Goal: Task Accomplishment & Management: Use online tool/utility

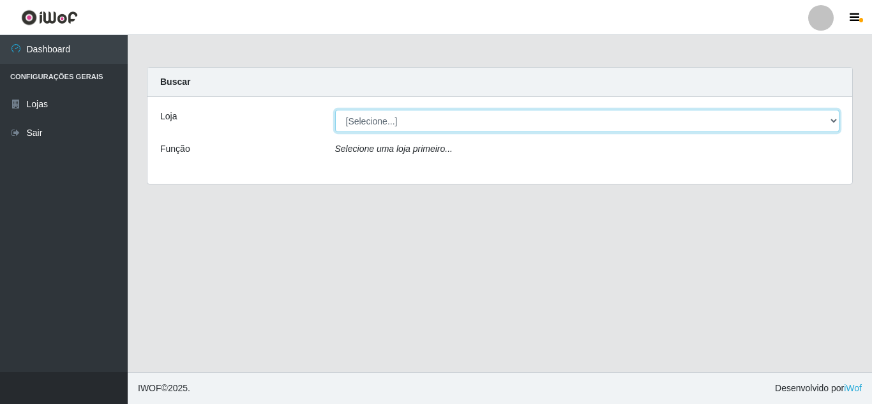
click at [362, 123] on select "[Selecione...] Queiroz Atacadão - [GEOGRAPHIC_DATA]" at bounding box center [587, 121] width 505 height 22
select select "225"
click at [335, 110] on select "[Selecione...] Queiroz Atacadão - [GEOGRAPHIC_DATA]" at bounding box center [587, 121] width 505 height 22
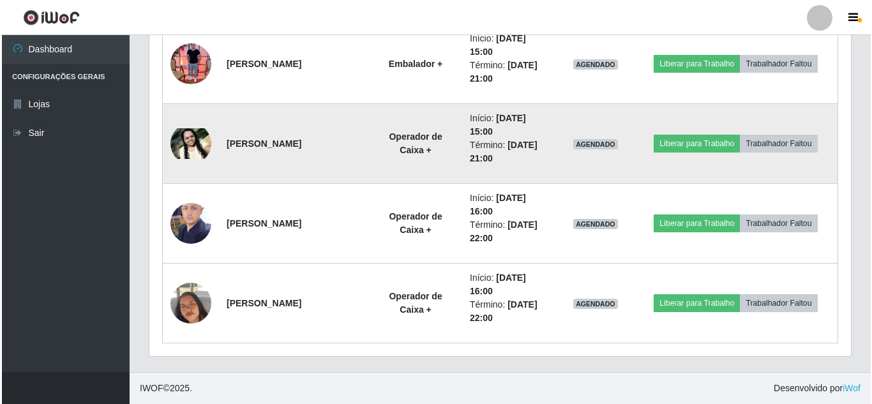
scroll to position [1030, 0]
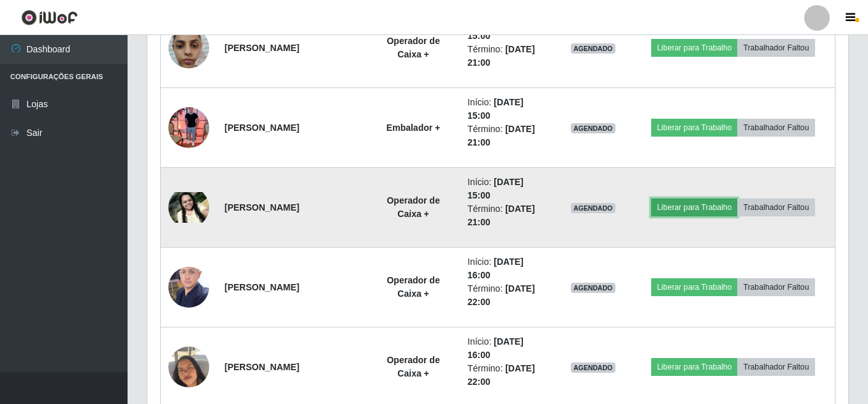
click at [688, 209] on button "Liberar para Trabalho" at bounding box center [695, 207] width 86 height 18
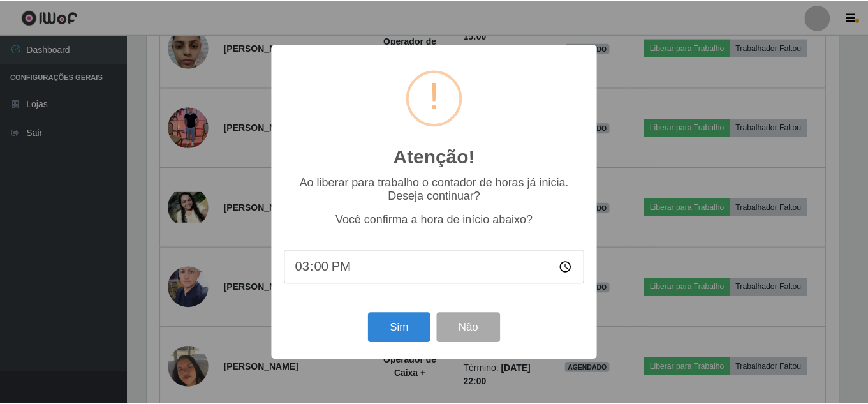
scroll to position [265, 695]
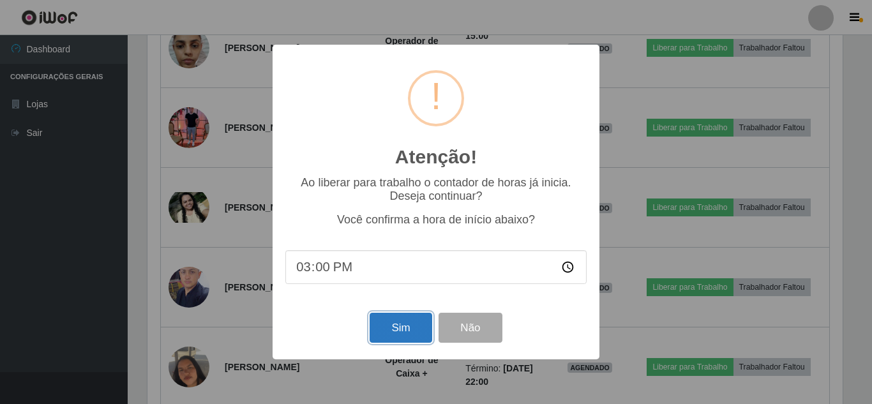
click at [408, 328] on button "Sim" at bounding box center [400, 328] width 62 height 30
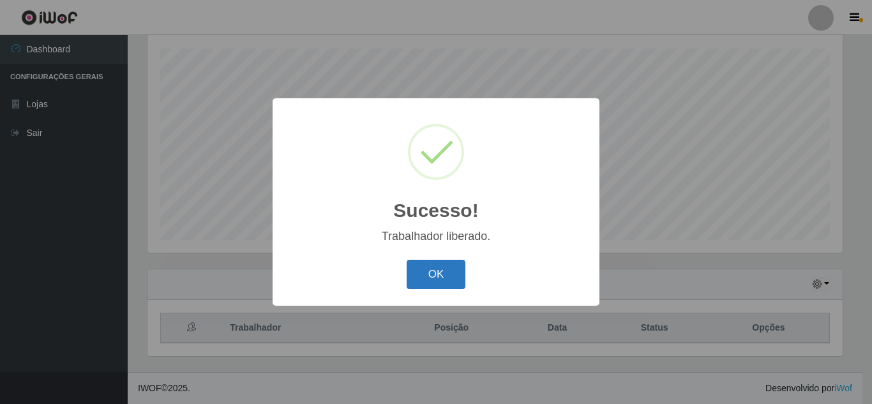
click at [435, 276] on button "OK" at bounding box center [435, 275] width 59 height 30
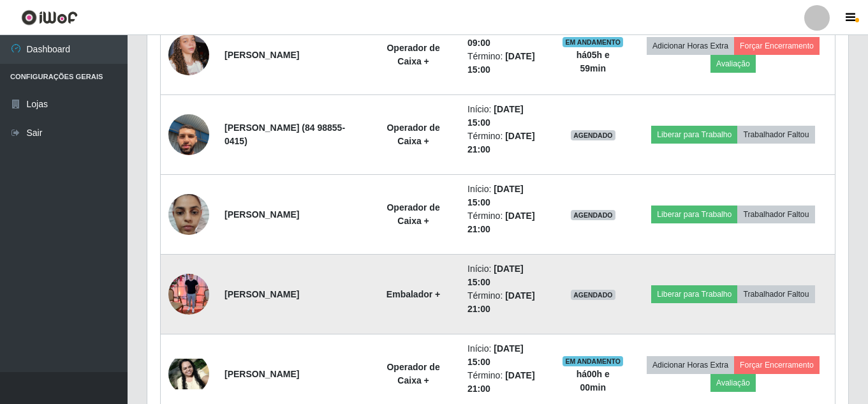
scroll to position [918, 0]
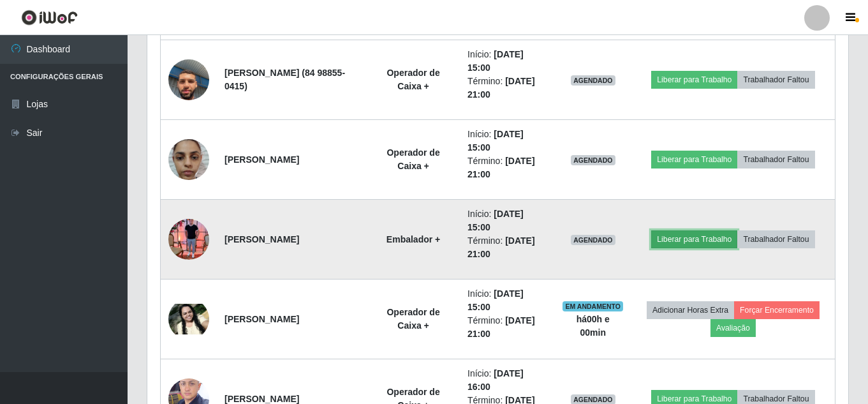
click at [703, 237] on button "Liberar para Trabalho" at bounding box center [695, 239] width 86 height 18
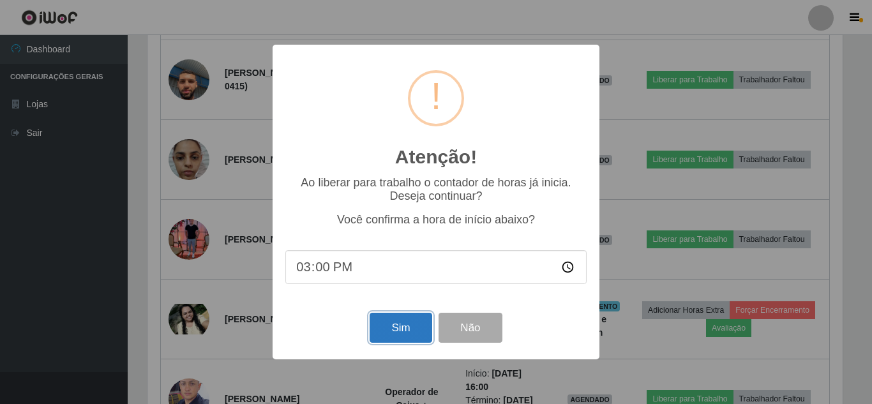
click at [406, 336] on button "Sim" at bounding box center [400, 328] width 62 height 30
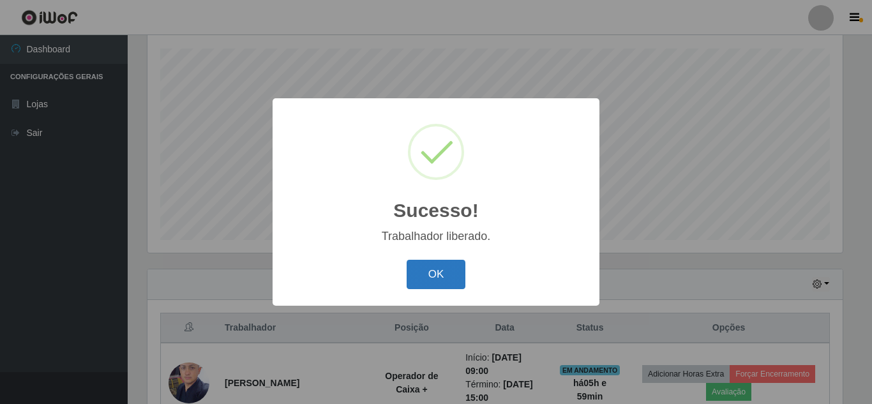
click at [447, 283] on button "OK" at bounding box center [435, 275] width 59 height 30
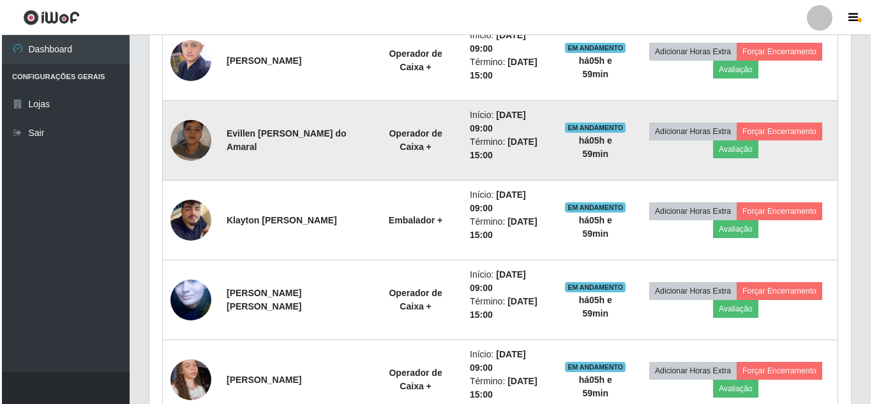
scroll to position [519, 0]
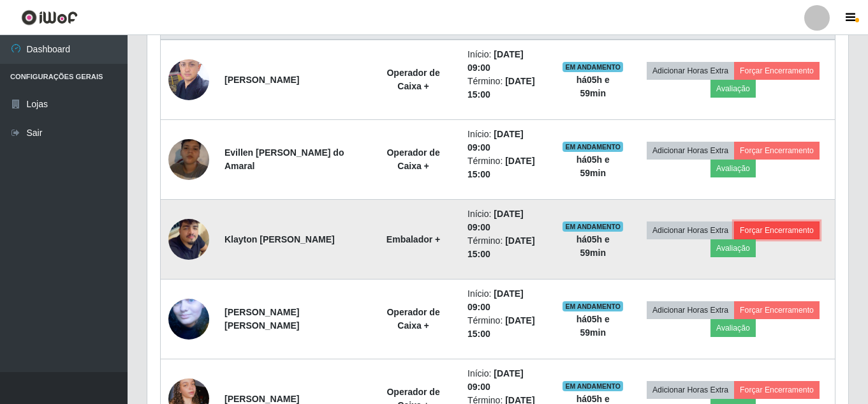
click at [734, 239] on button "Forçar Encerramento" at bounding box center [777, 230] width 86 height 18
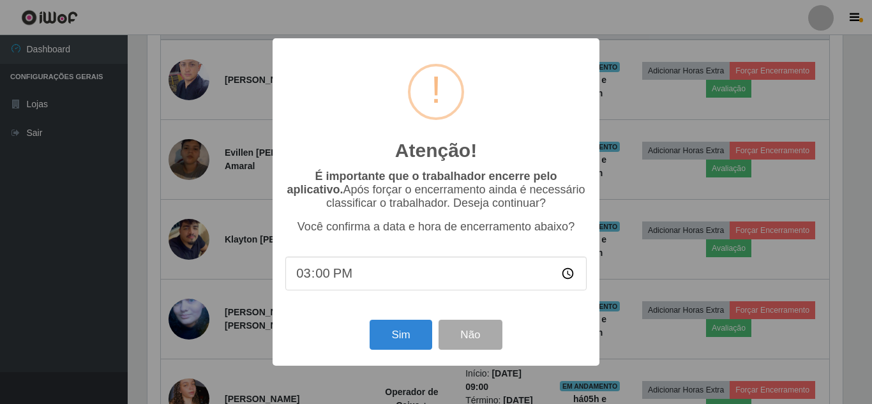
scroll to position [0, 0]
click at [391, 332] on button "Sim" at bounding box center [400, 335] width 62 height 30
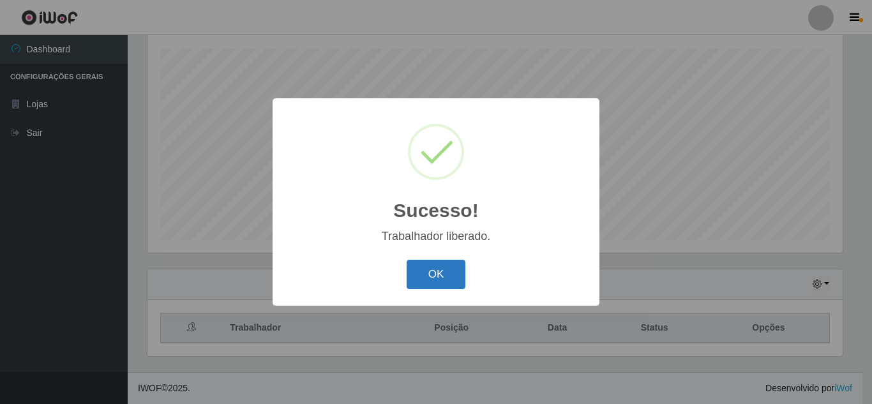
click at [445, 274] on button "OK" at bounding box center [435, 275] width 59 height 30
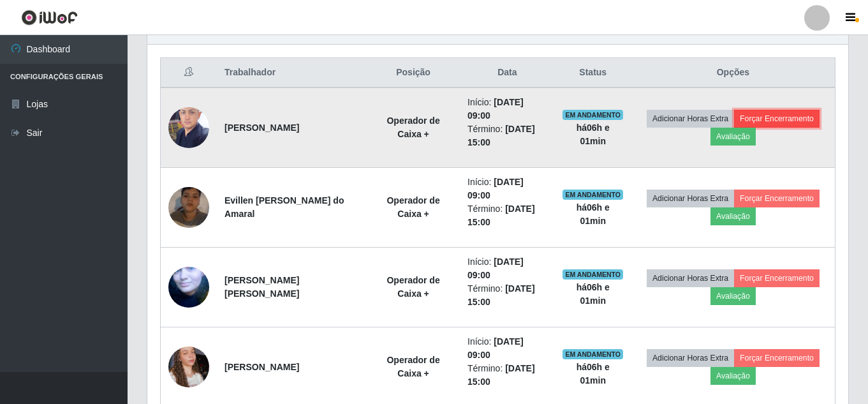
click at [734, 128] on button "Forçar Encerramento" at bounding box center [777, 119] width 86 height 18
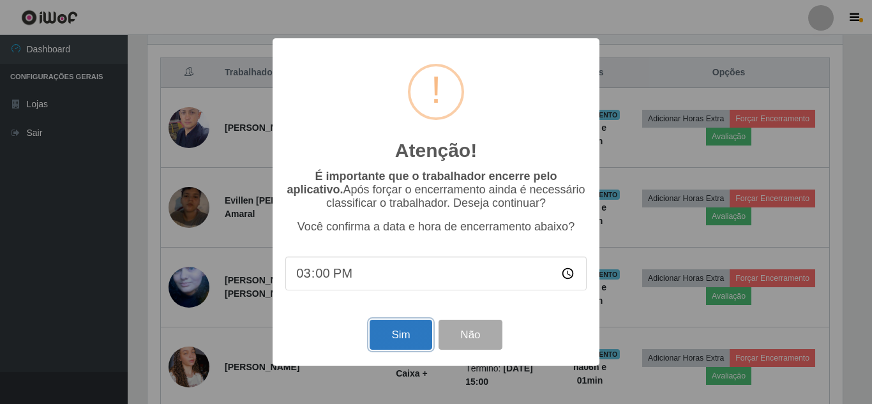
click at [429, 338] on button "Sim" at bounding box center [400, 335] width 62 height 30
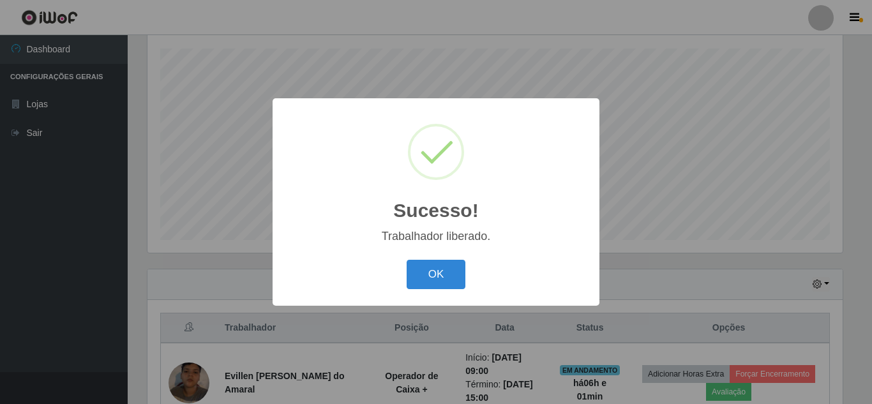
click at [406, 260] on button "OK" at bounding box center [435, 275] width 59 height 30
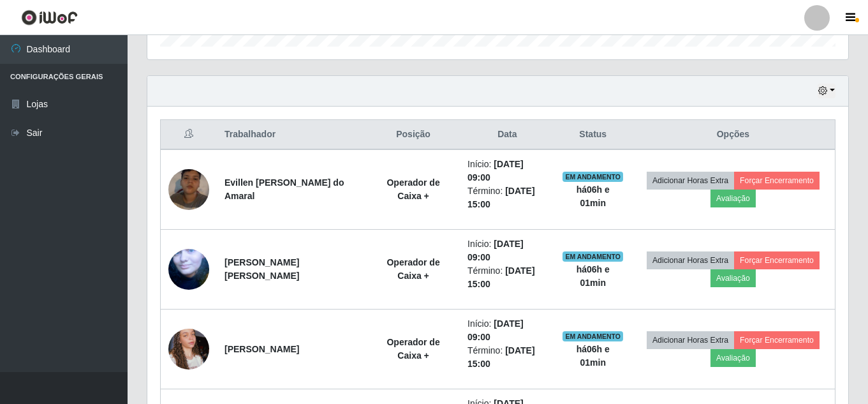
scroll to position [414, 0]
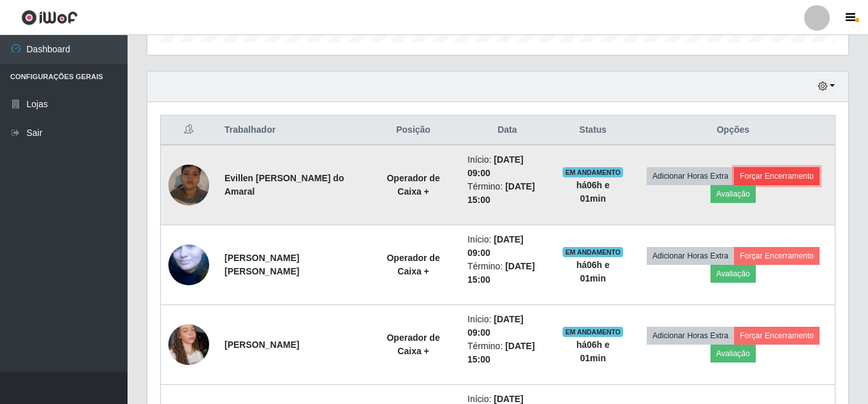
click at [734, 185] on button "Forçar Encerramento" at bounding box center [777, 176] width 86 height 18
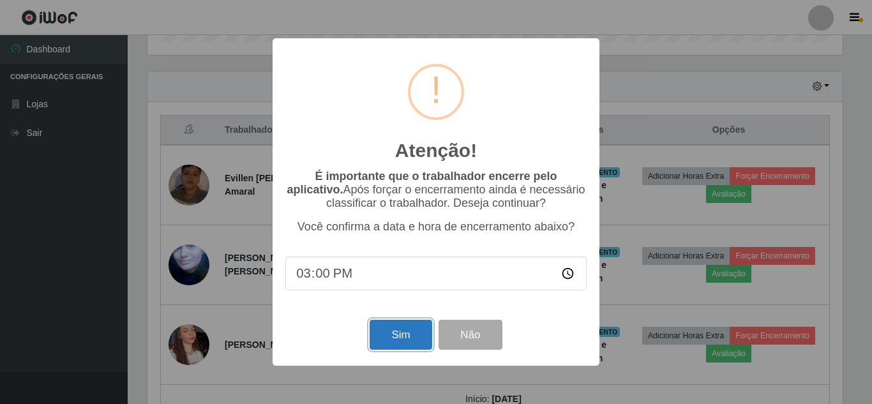
click at [406, 336] on button "Sim" at bounding box center [400, 335] width 62 height 30
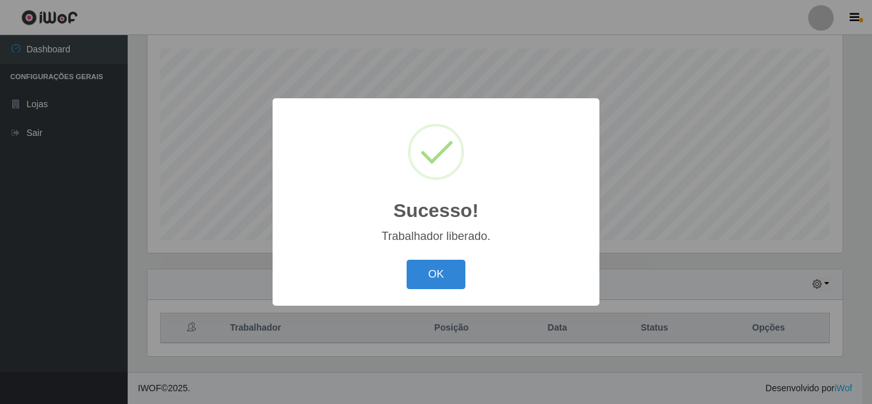
click at [406, 260] on button "OK" at bounding box center [435, 275] width 59 height 30
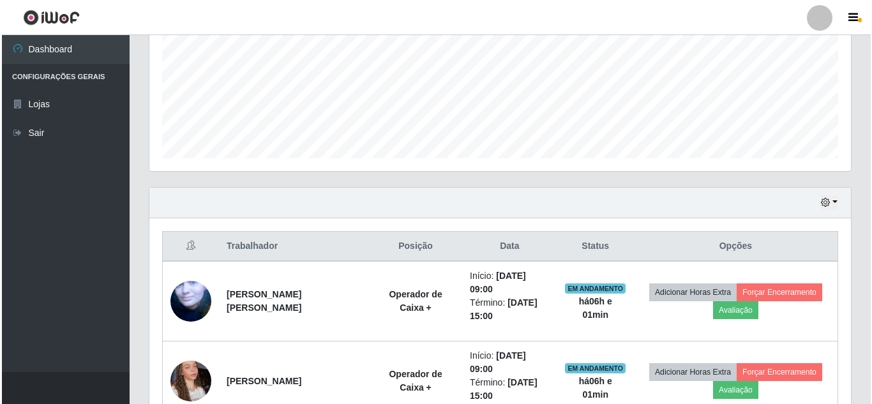
scroll to position [374, 0]
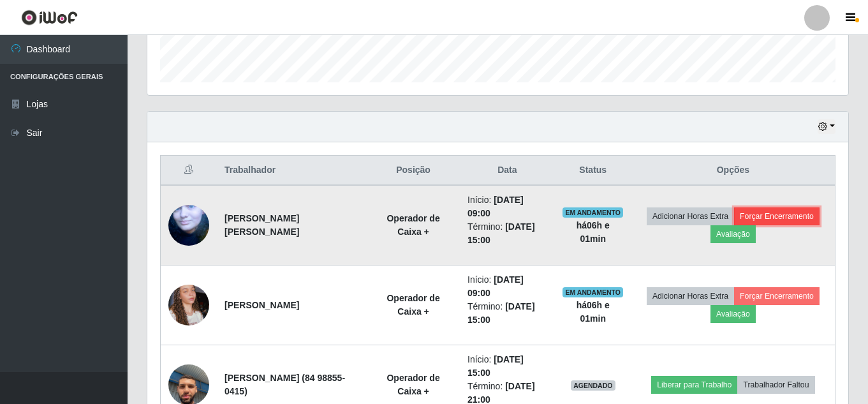
click at [734, 225] on button "Forçar Encerramento" at bounding box center [777, 216] width 86 height 18
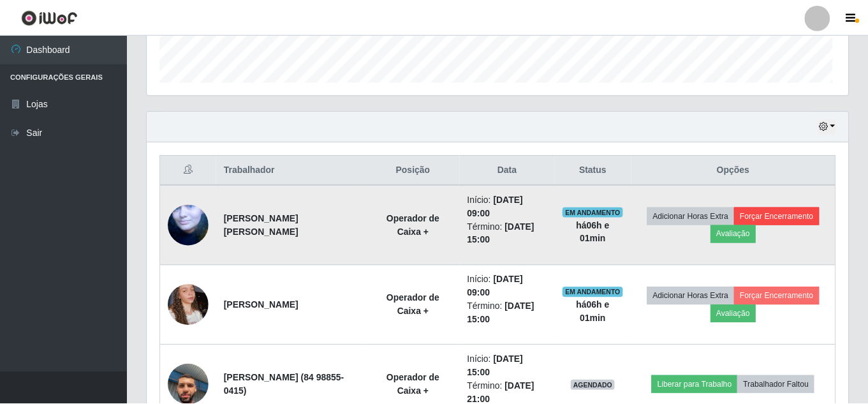
scroll to position [265, 695]
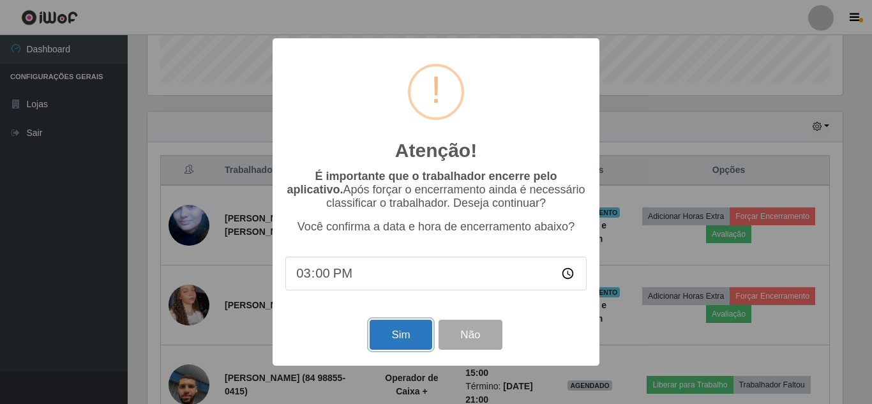
click at [386, 332] on button "Sim" at bounding box center [400, 335] width 62 height 30
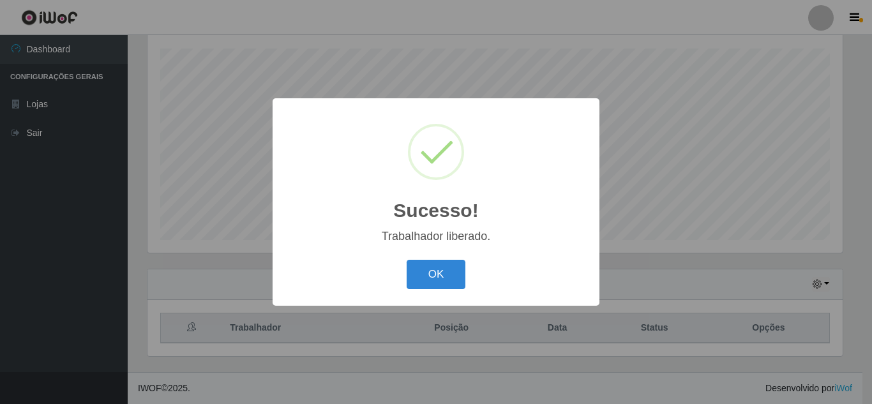
click at [406, 260] on button "OK" at bounding box center [435, 275] width 59 height 30
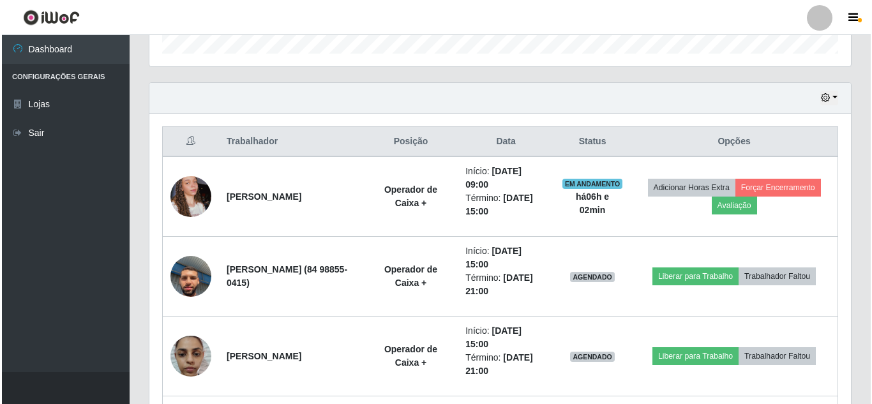
scroll to position [445, 0]
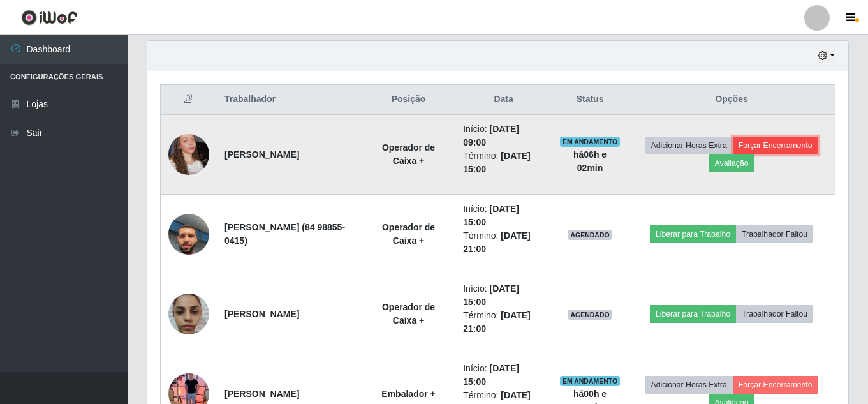
click at [733, 154] on button "Forçar Encerramento" at bounding box center [776, 146] width 86 height 18
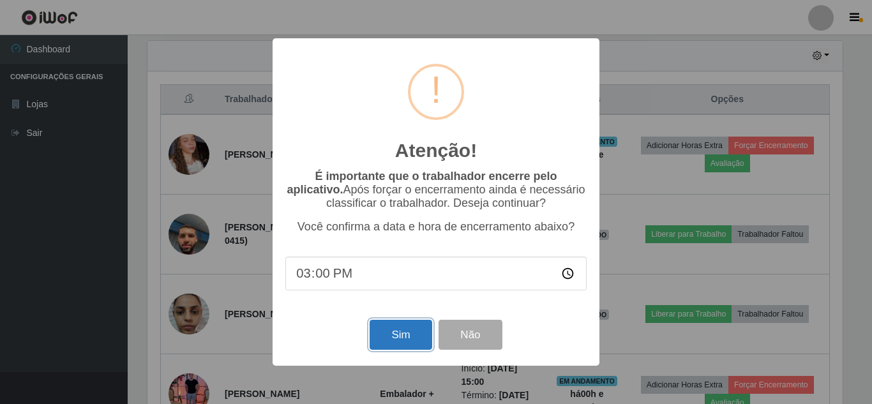
click at [387, 341] on button "Sim" at bounding box center [400, 335] width 62 height 30
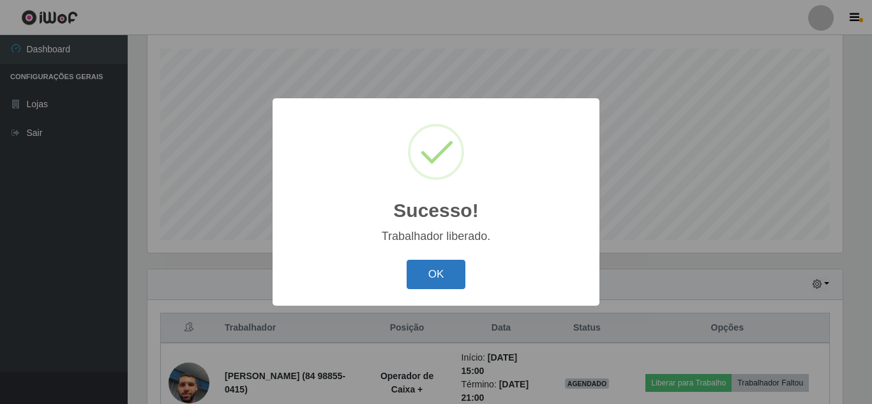
click at [406, 260] on button "OK" at bounding box center [435, 275] width 59 height 30
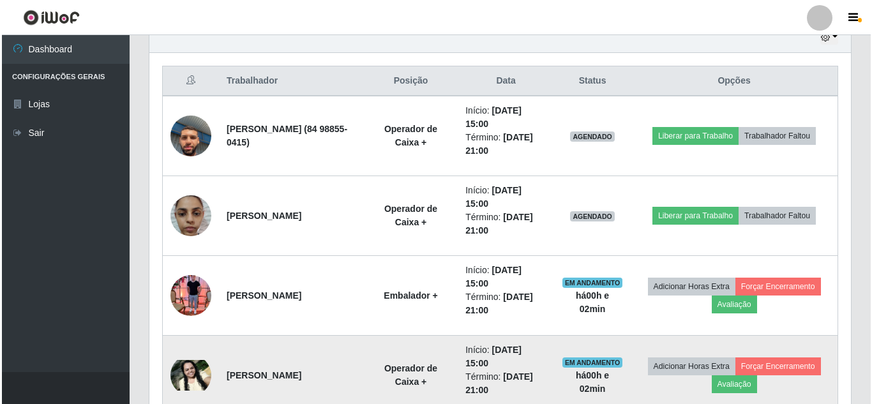
scroll to position [248, 0]
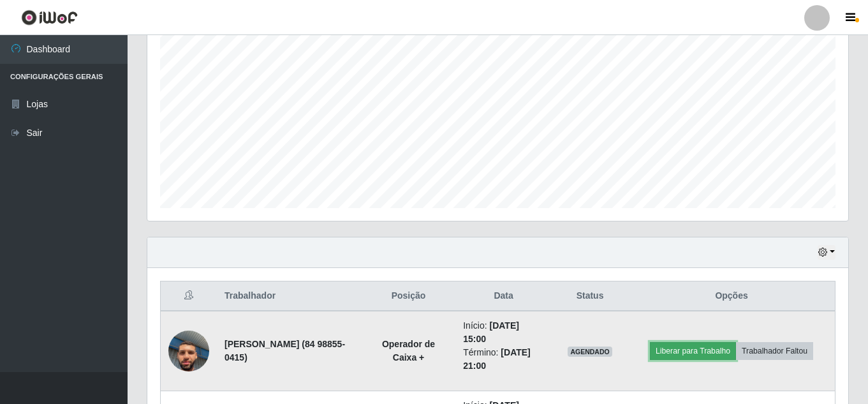
click at [726, 346] on button "Liberar para Trabalho" at bounding box center [693, 351] width 86 height 18
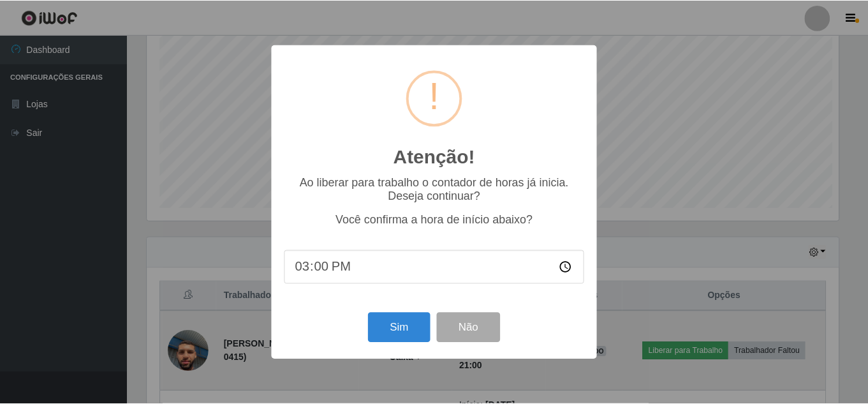
scroll to position [265, 695]
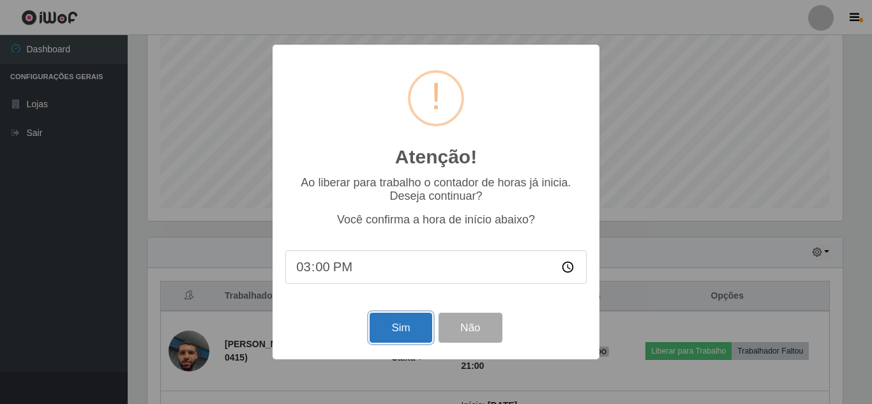
click at [412, 334] on button "Sim" at bounding box center [400, 328] width 62 height 30
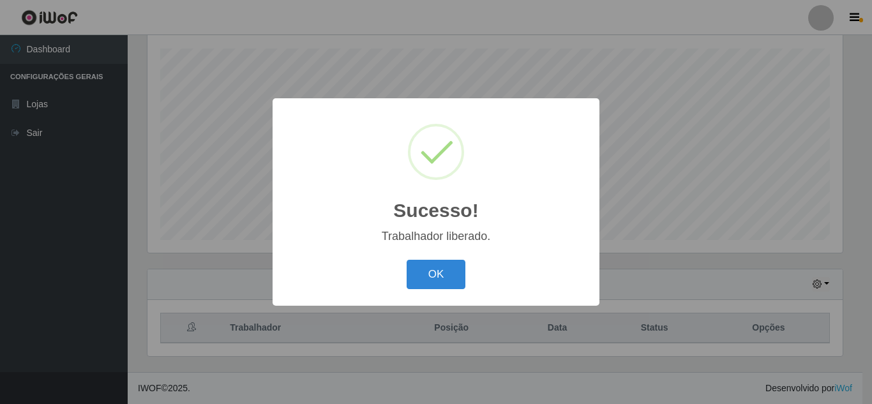
click at [406, 260] on button "OK" at bounding box center [435, 275] width 59 height 30
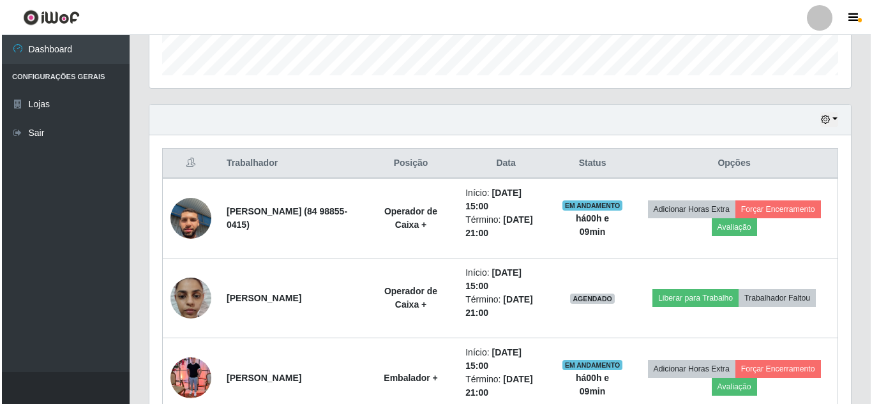
scroll to position [376, 0]
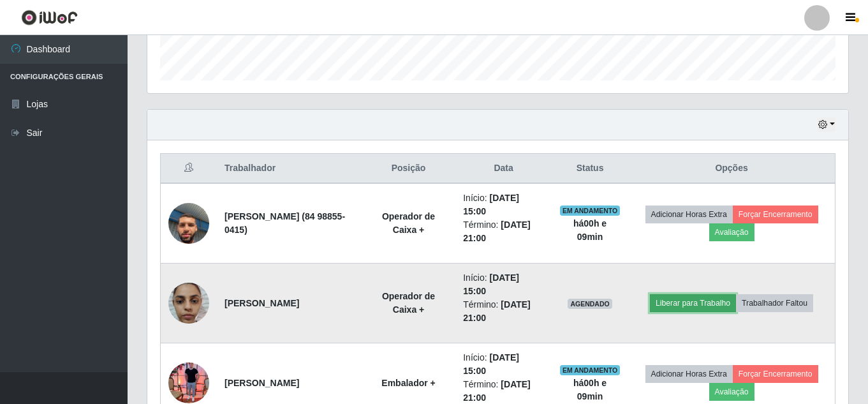
click at [692, 306] on button "Liberar para Trabalho" at bounding box center [693, 303] width 86 height 18
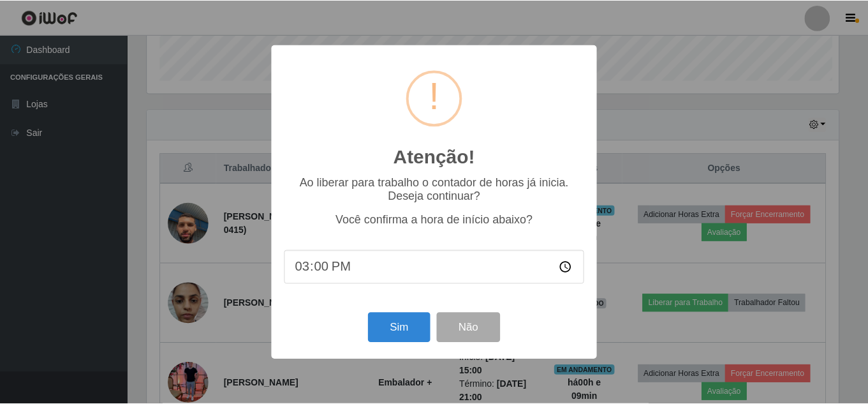
scroll to position [265, 695]
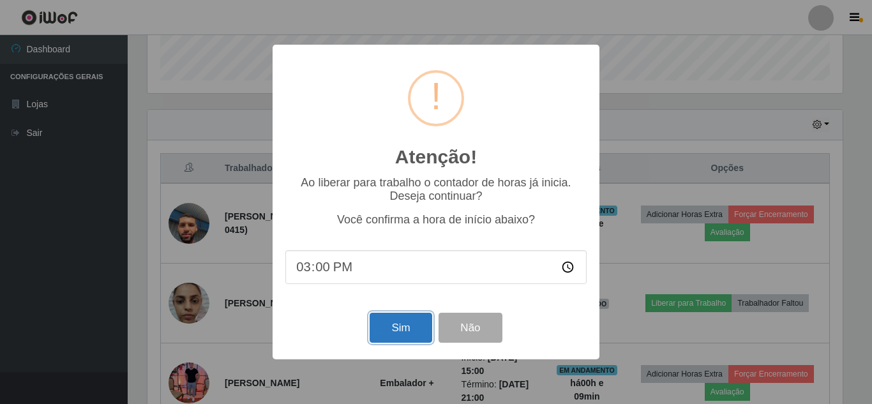
click at [399, 324] on button "Sim" at bounding box center [400, 328] width 62 height 30
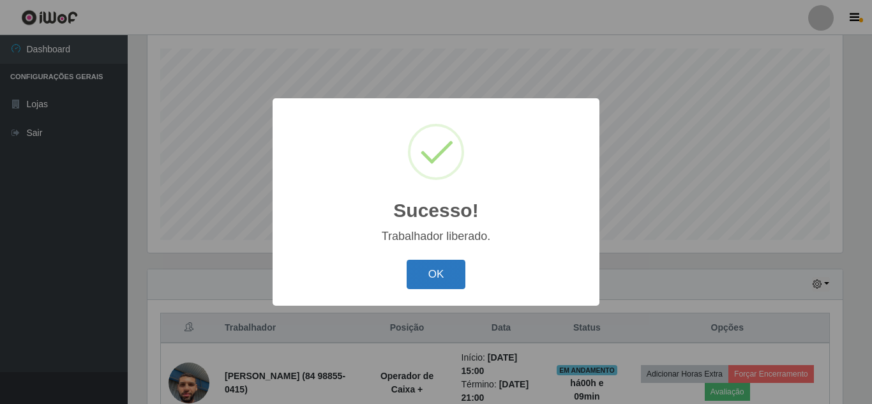
drag, startPoint x: 433, startPoint y: 278, endPoint x: 426, endPoint y: 287, distance: 11.9
click at [428, 285] on button "OK" at bounding box center [435, 275] width 59 height 30
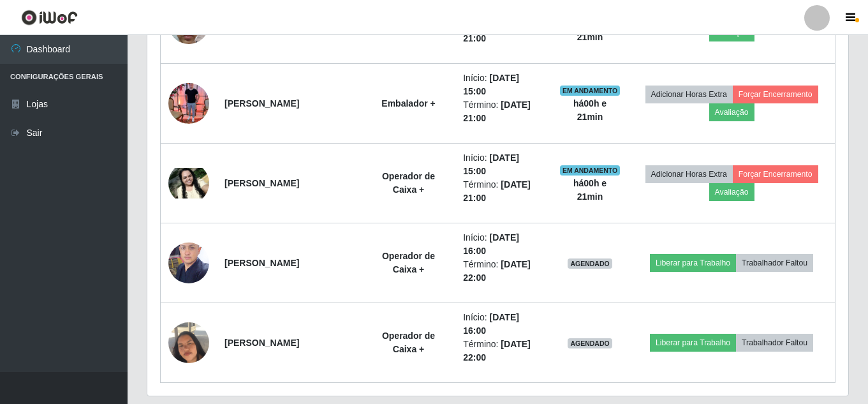
scroll to position [669, 0]
